Goal: Complete application form

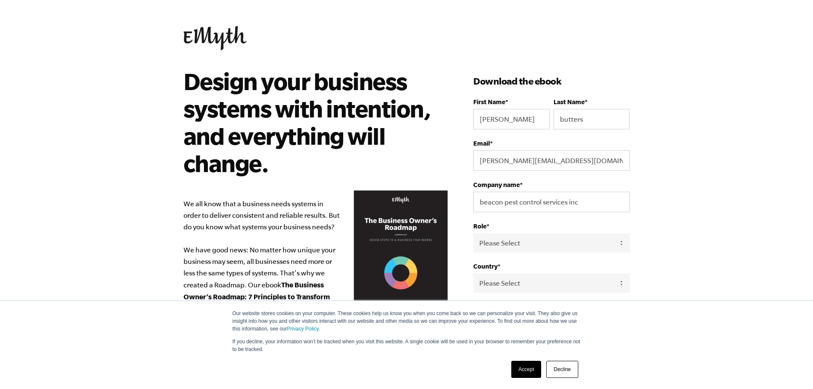
select select "[GEOGRAPHIC_DATA]"
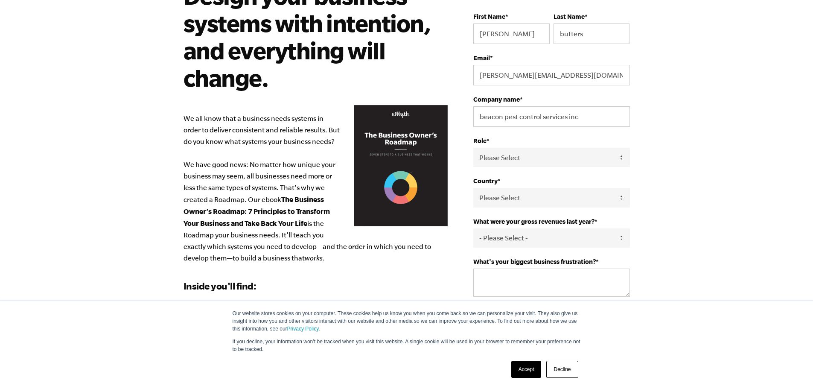
scroll to position [85, 0]
select select "Owner"
click at [473, 148] on select "Please Select Owner Partner / Co-Owner Executive Employee / Other" at bounding box center [551, 157] width 156 height 19
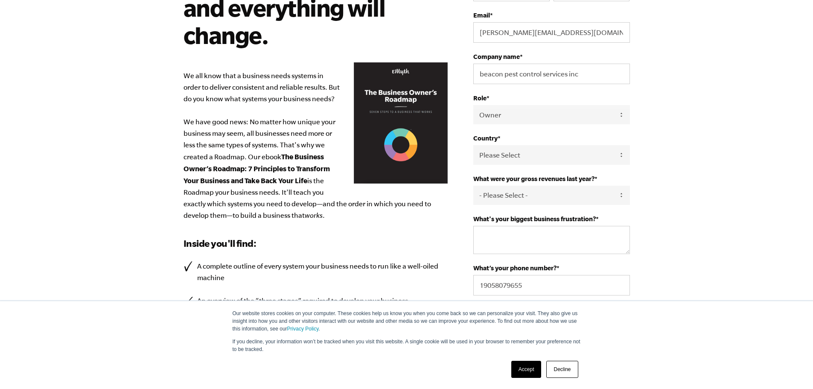
scroll to position [213, 0]
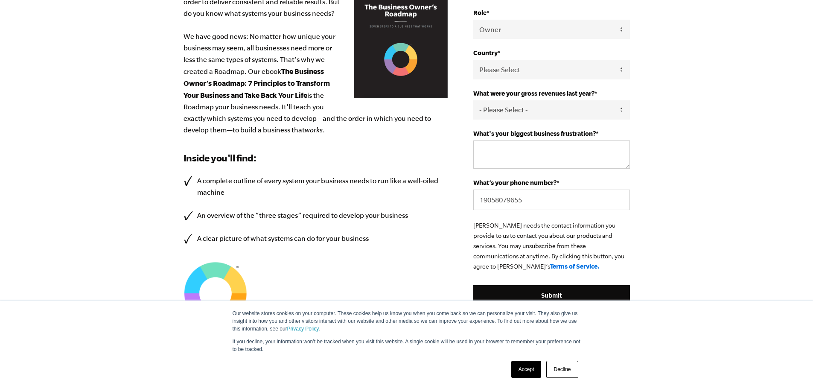
click at [527, 367] on link "Accept" at bounding box center [526, 369] width 30 height 17
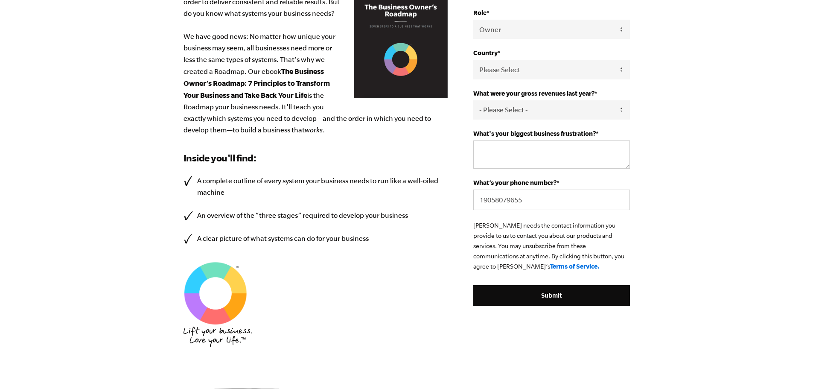
scroll to position [0, 0]
click at [619, 108] on select "- Please Select - 0-75K 76-150K 151-275K 276-500K 501-750K 751-1M 1-2.5M 2.5-5M…" at bounding box center [551, 109] width 156 height 19
select select "151-275K"
click at [473, 100] on select "- Please Select - 0-75K 76-150K 151-275K 276-500K 501-750K 751-1M 1-2.5M 2.5-5M…" at bounding box center [551, 109] width 156 height 19
click at [507, 155] on textarea "What's your biggest business frustration? *" at bounding box center [551, 154] width 156 height 28
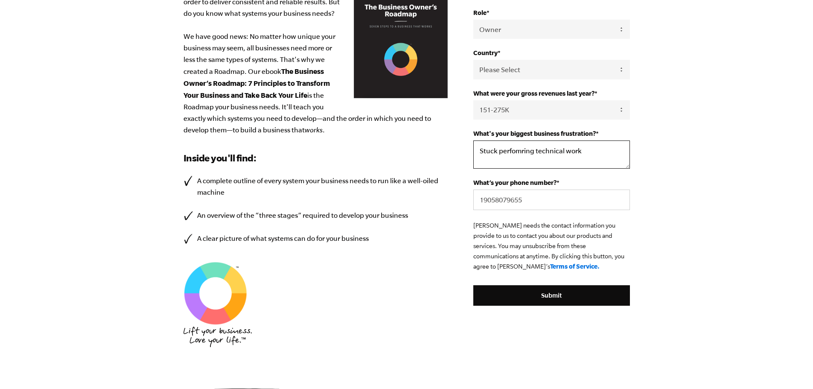
click at [520, 150] on textarea "Stuck perfomring technical work" at bounding box center [551, 154] width 156 height 28
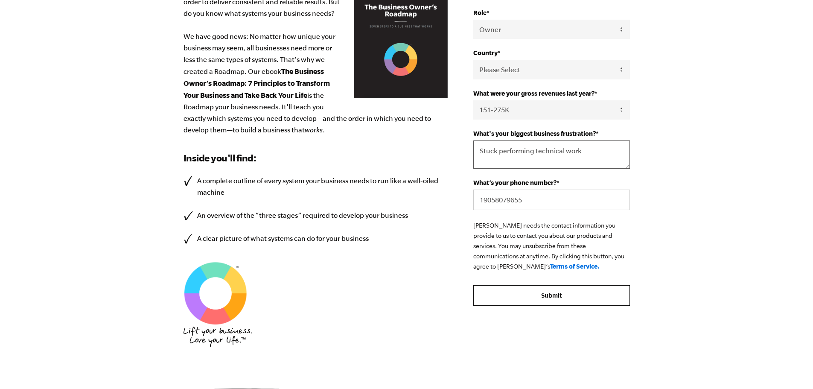
type textarea "Stuck performing technical work"
click at [503, 294] on input "Submit" at bounding box center [551, 295] width 156 height 20
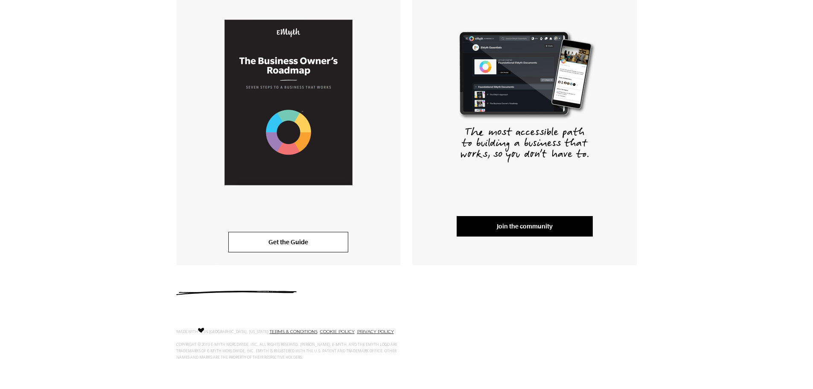
scroll to position [193, 0]
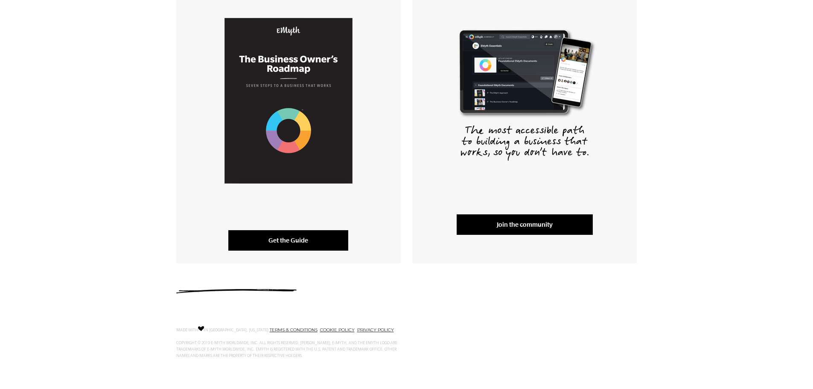
click at [268, 239] on link "Get the Guide" at bounding box center [288, 240] width 120 height 20
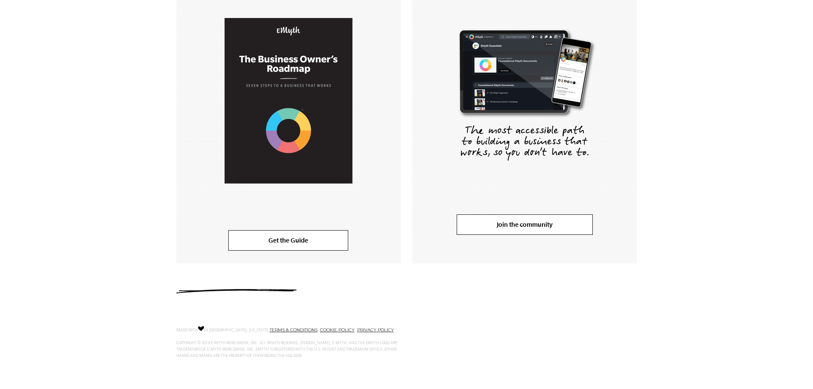
click at [518, 228] on link "Join the community" at bounding box center [525, 224] width 136 height 20
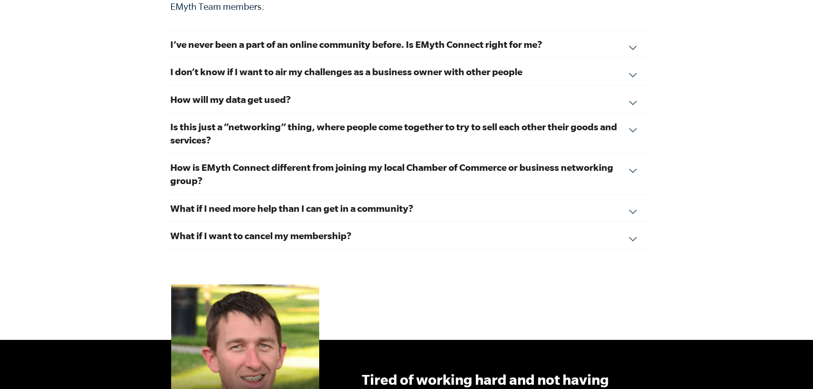
scroll to position [3030, 0]
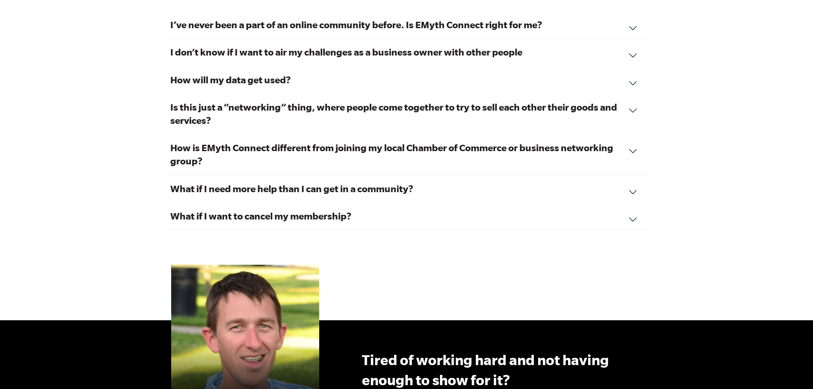
click at [630, 20] on div "I’ve never been a part of an online community before. Is EMyth Connect right fo…" at bounding box center [406, 24] width 487 height 27
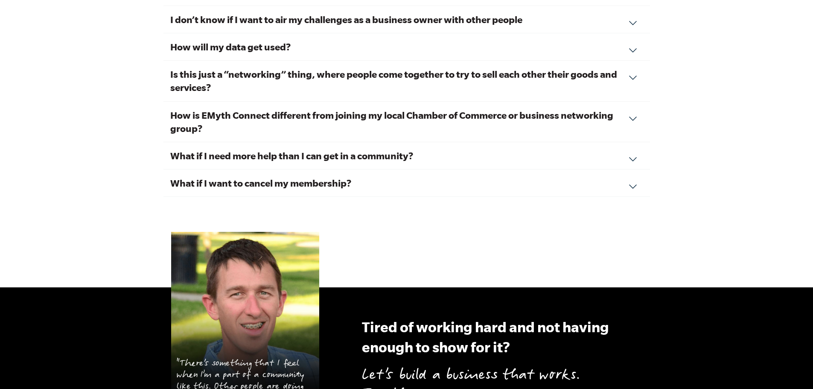
scroll to position [3159, 0]
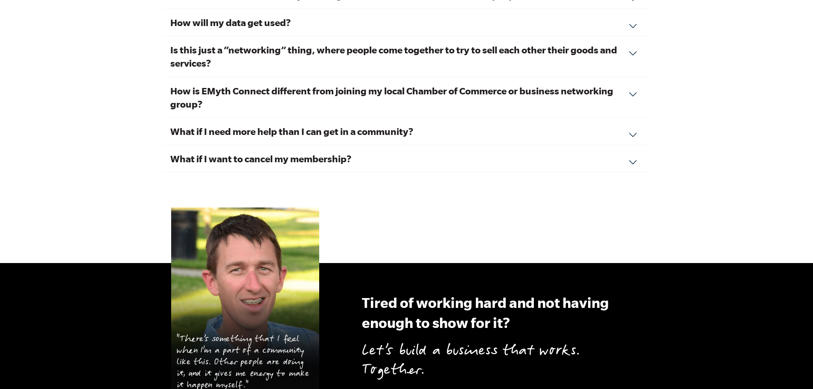
click at [617, 85] on h3 "How is EMyth Connect different from joining my local Chamber of Commerce or bus…" at bounding box center [406, 97] width 473 height 26
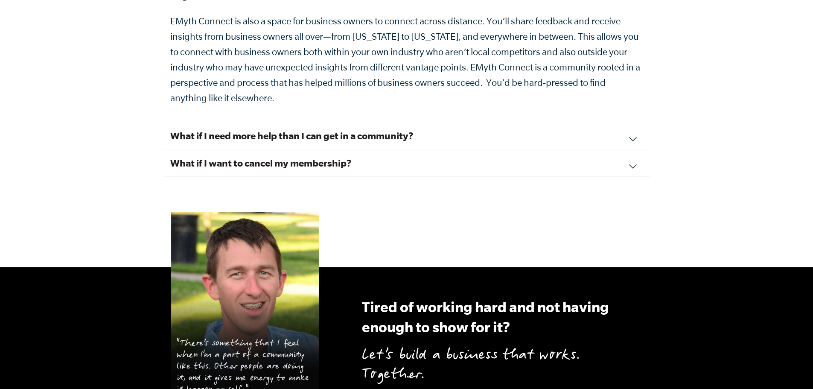
scroll to position [3232, 0]
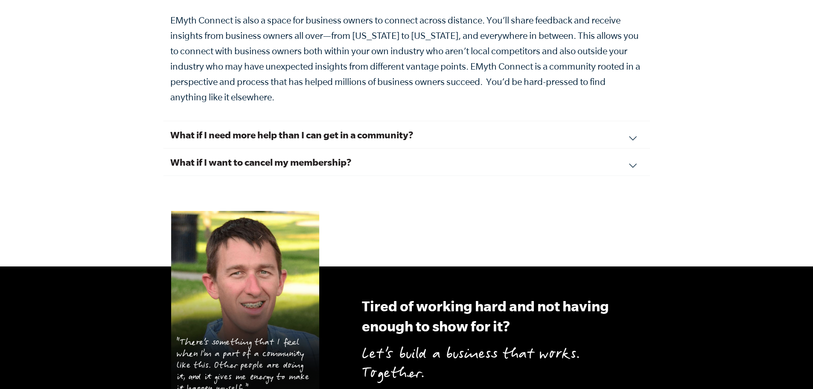
click at [632, 121] on div "What if I need more help than I can get in a community? EMyth Connect is the fi…" at bounding box center [406, 134] width 487 height 27
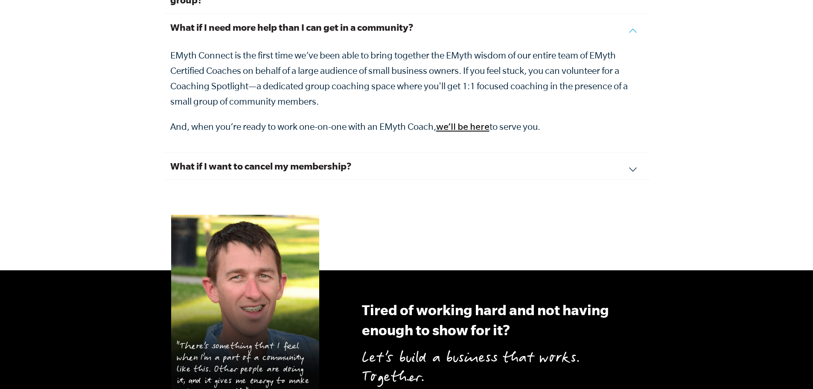
scroll to position [3104, 0]
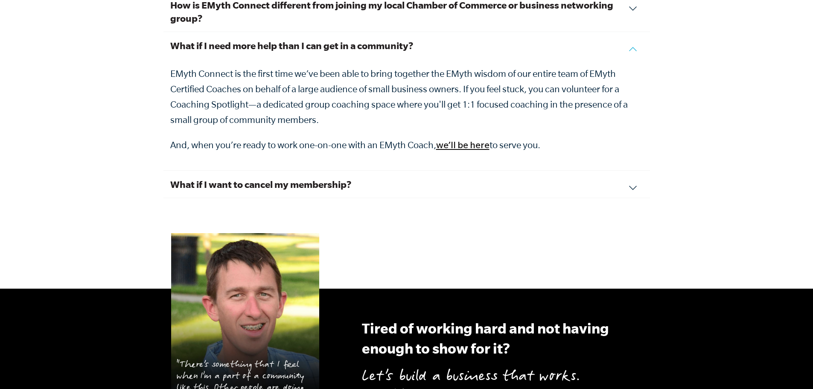
click at [632, 172] on div "What if I want to cancel my membership? We hope you feel the value of your conn…" at bounding box center [406, 184] width 487 height 27
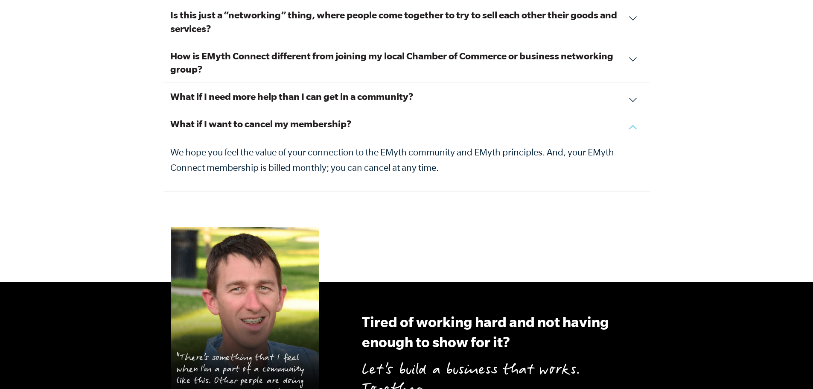
scroll to position [3019, 0]
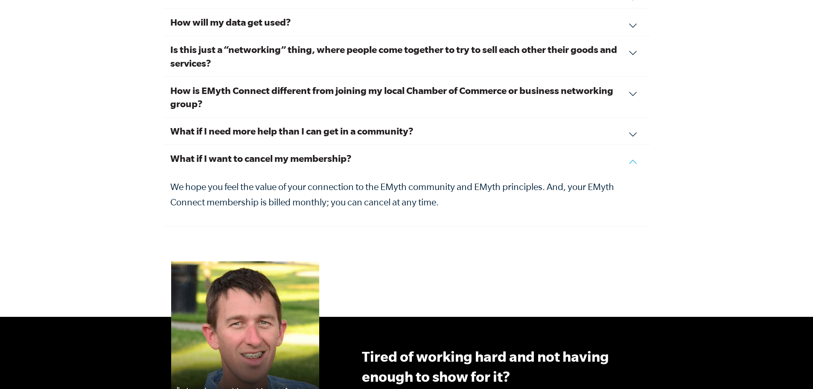
click at [633, 126] on div "What if I need more help than I can get in a community? EMyth Connect is the fi…" at bounding box center [406, 130] width 487 height 27
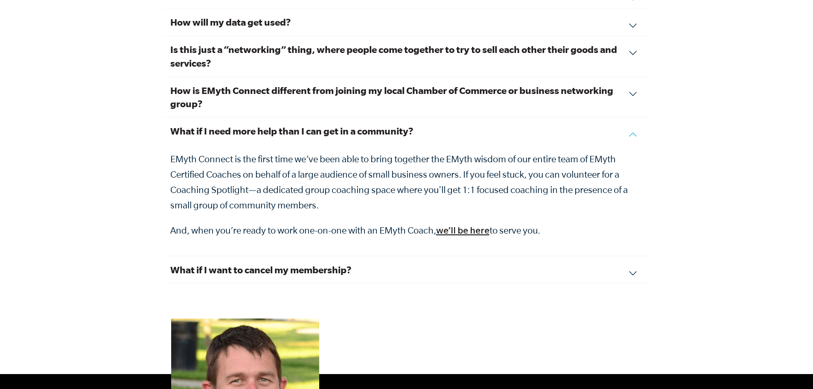
click at [633, 126] on div "What if I need more help than I can get in a community? EMyth Connect is the fi…" at bounding box center [406, 186] width 487 height 139
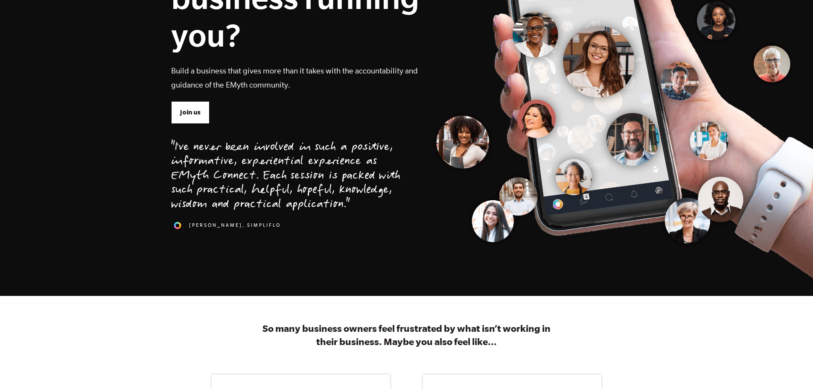
scroll to position [0, 0]
